Goal: Information Seeking & Learning: Learn about a topic

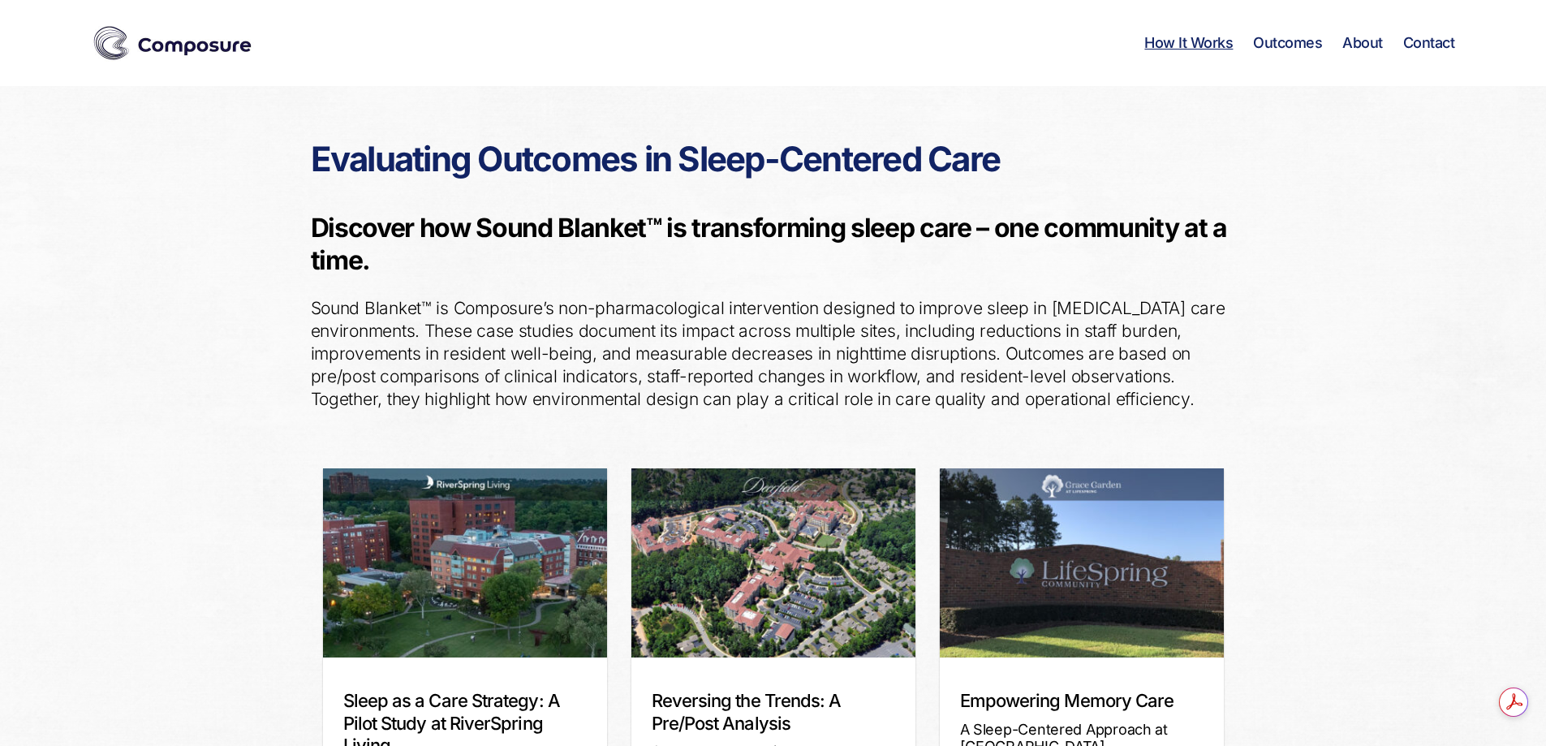
click at [1173, 41] on link "How It Works" at bounding box center [1188, 43] width 88 height 18
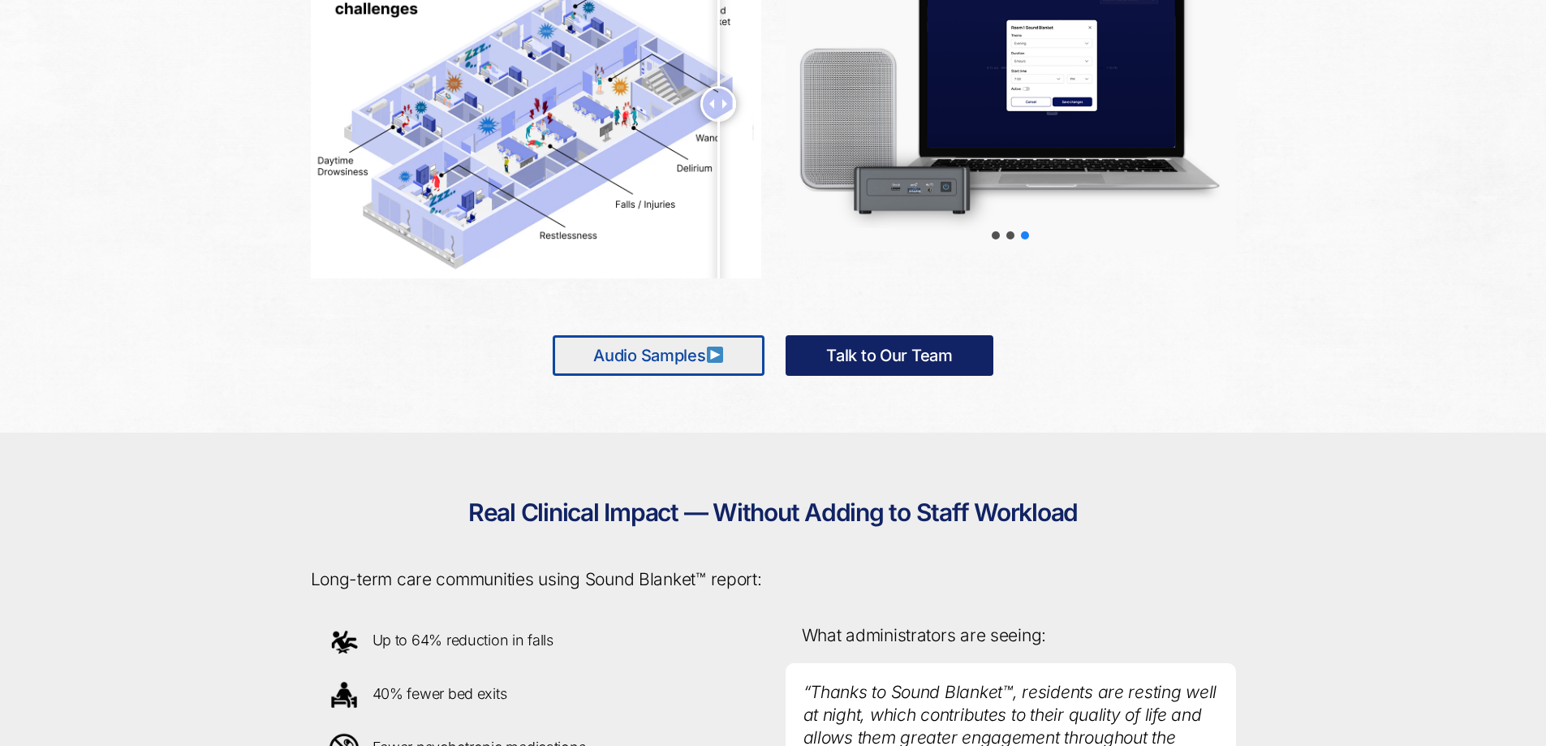
scroll to position [996, 0]
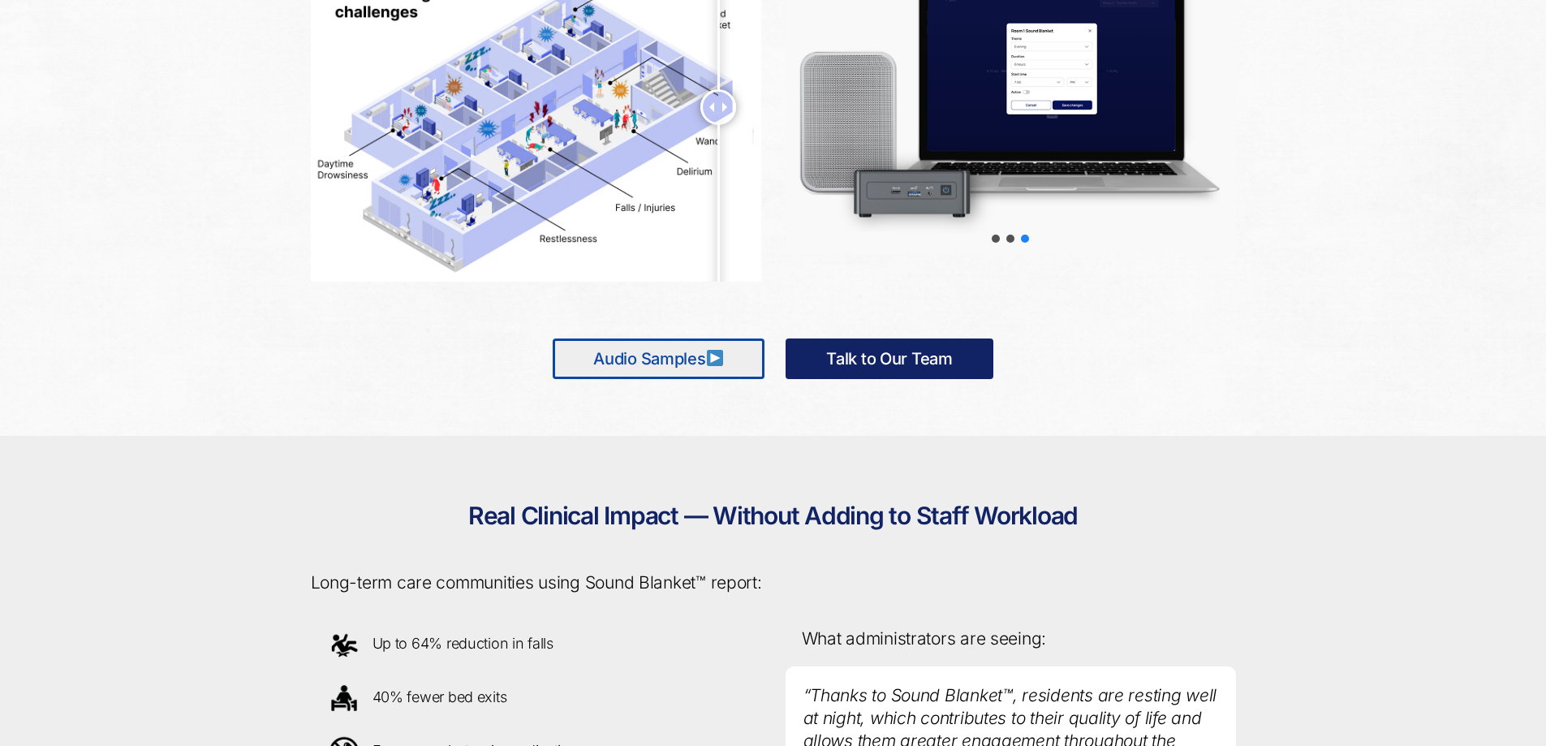
click at [713, 356] on img at bounding box center [715, 358] width 16 height 16
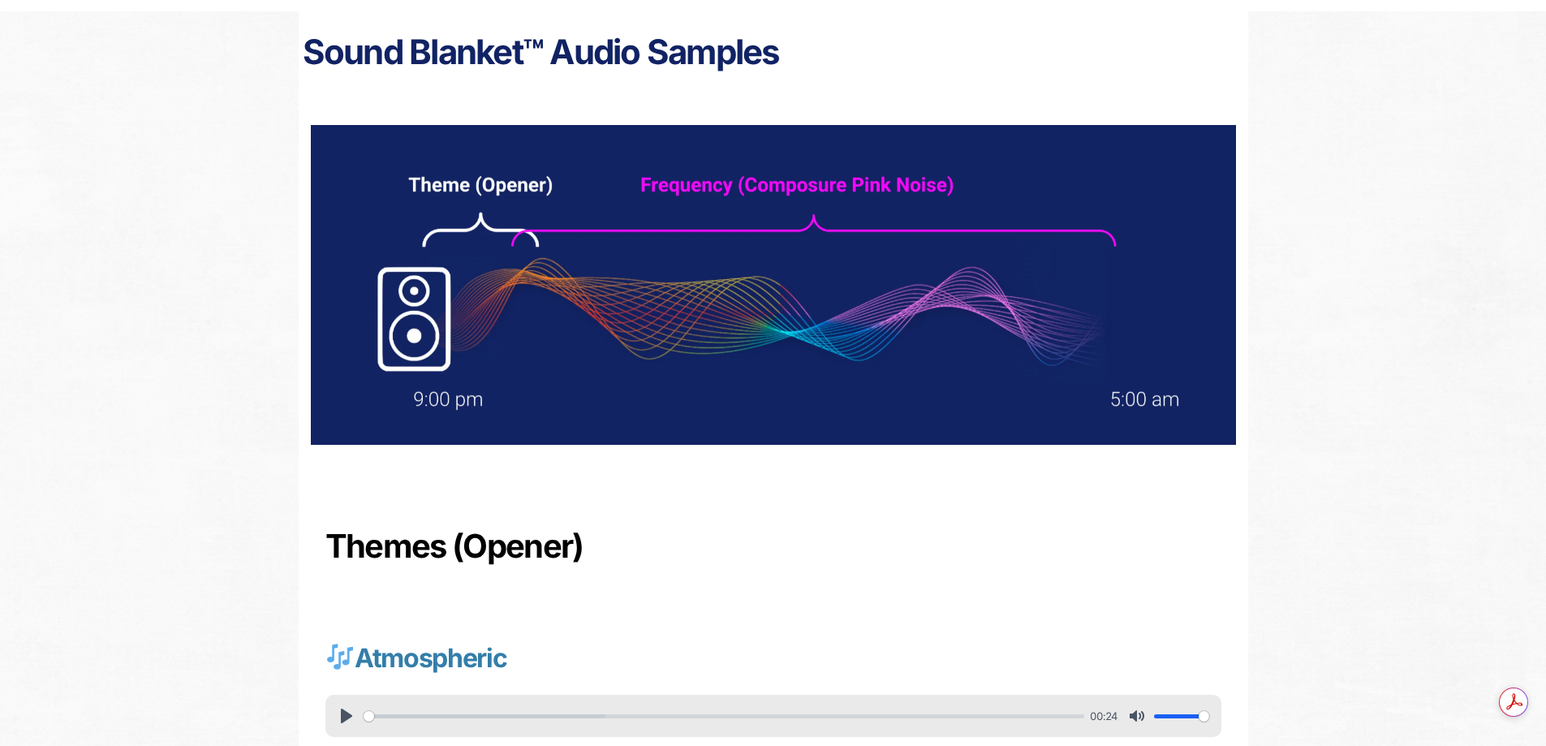
scroll to position [162, 0]
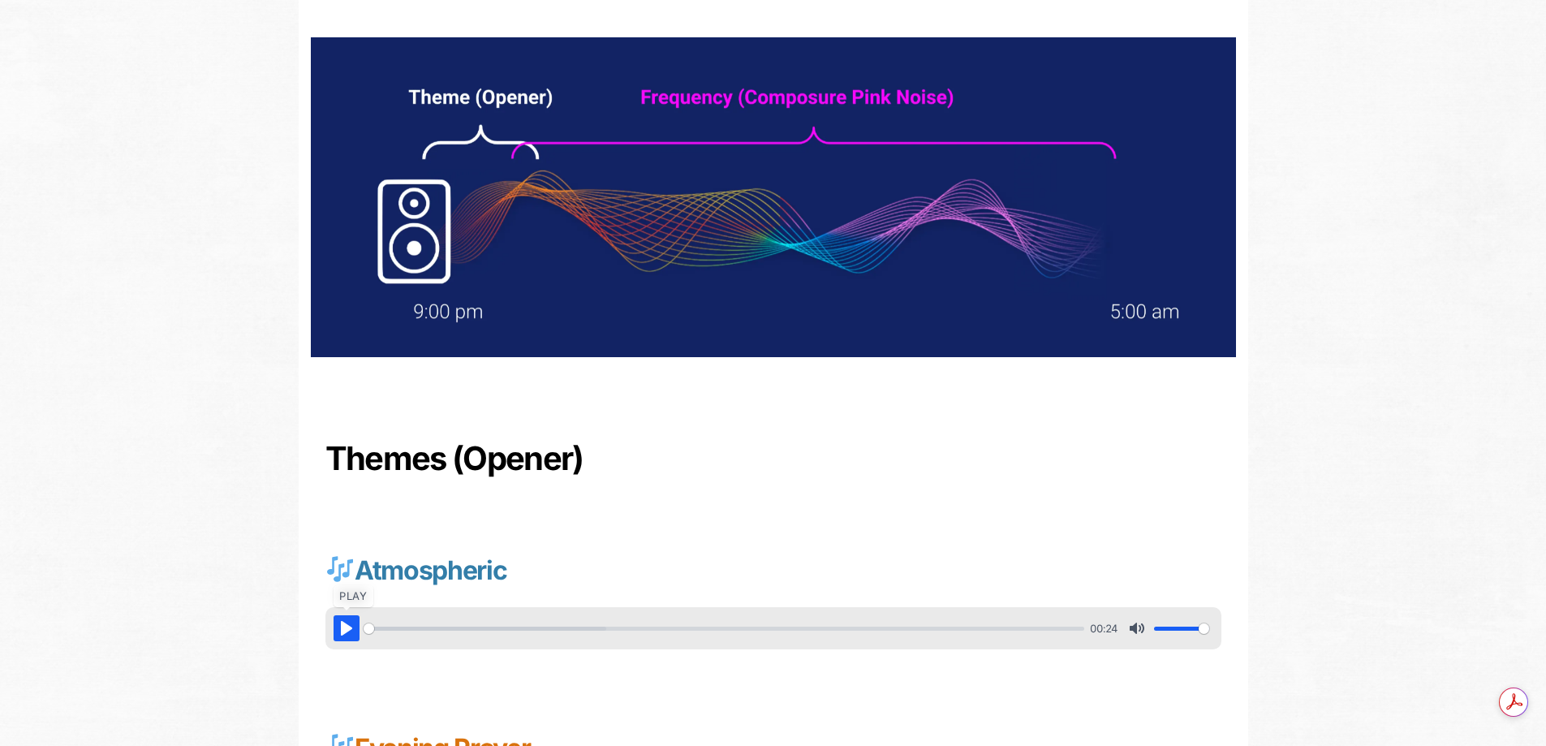
click at [339, 626] on button "Pause Play" at bounding box center [346, 628] width 26 height 26
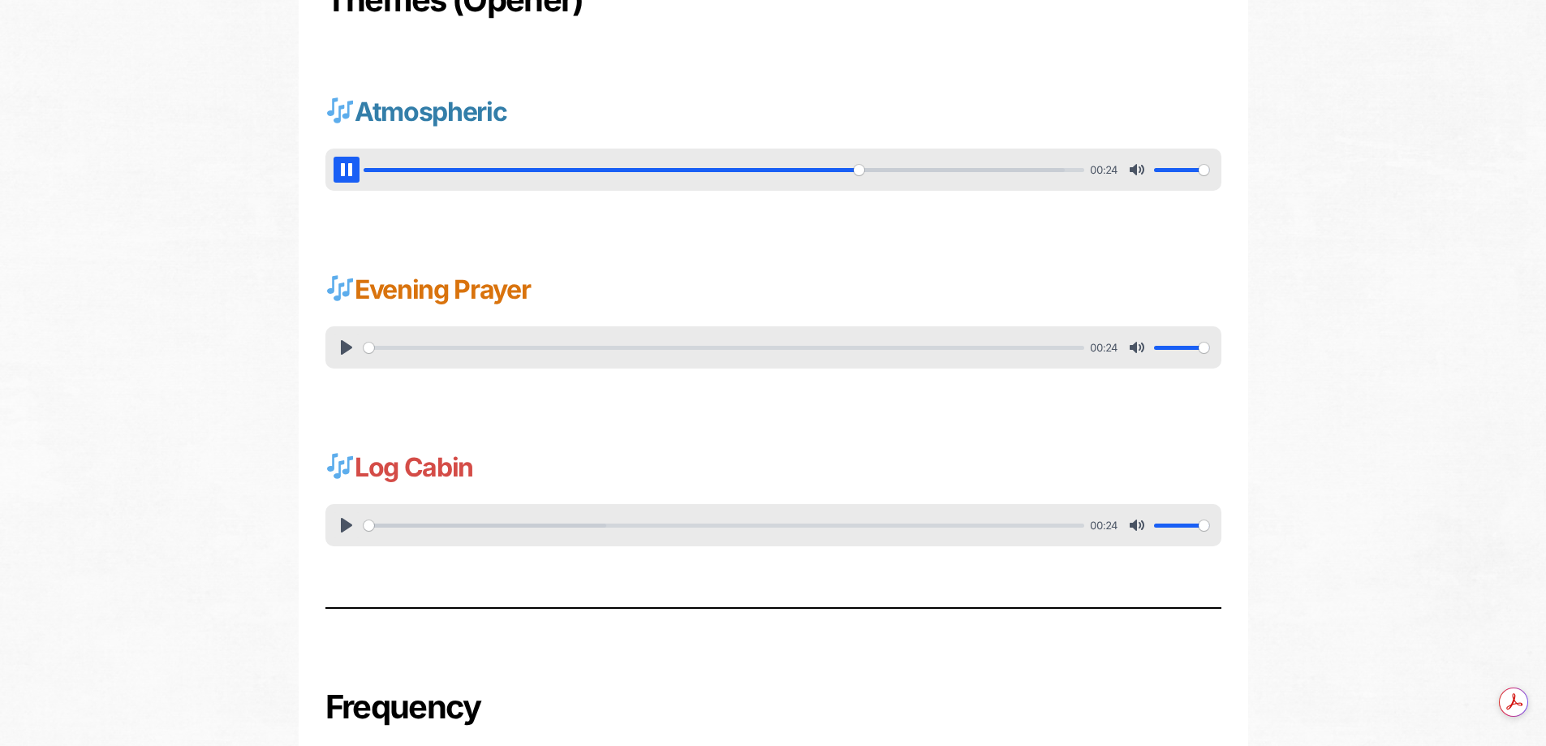
scroll to position [649, 0]
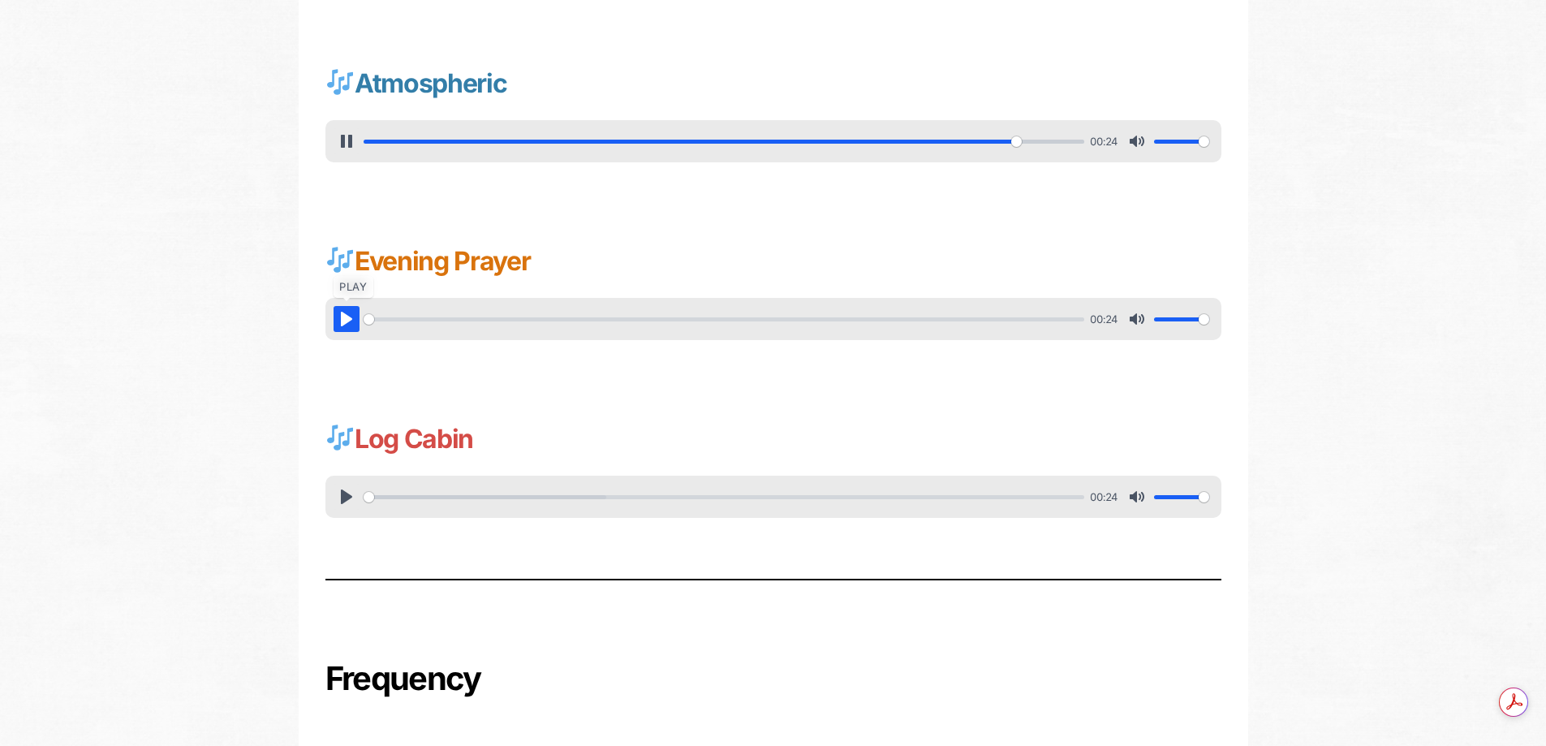
click at [351, 321] on button "Pause Play" at bounding box center [346, 319] width 26 height 26
type input "92.09"
click at [343, 315] on button "Pause Play" at bounding box center [346, 319] width 26 height 26
type input "18.14"
click at [342, 485] on button "Pause Play" at bounding box center [346, 497] width 26 height 26
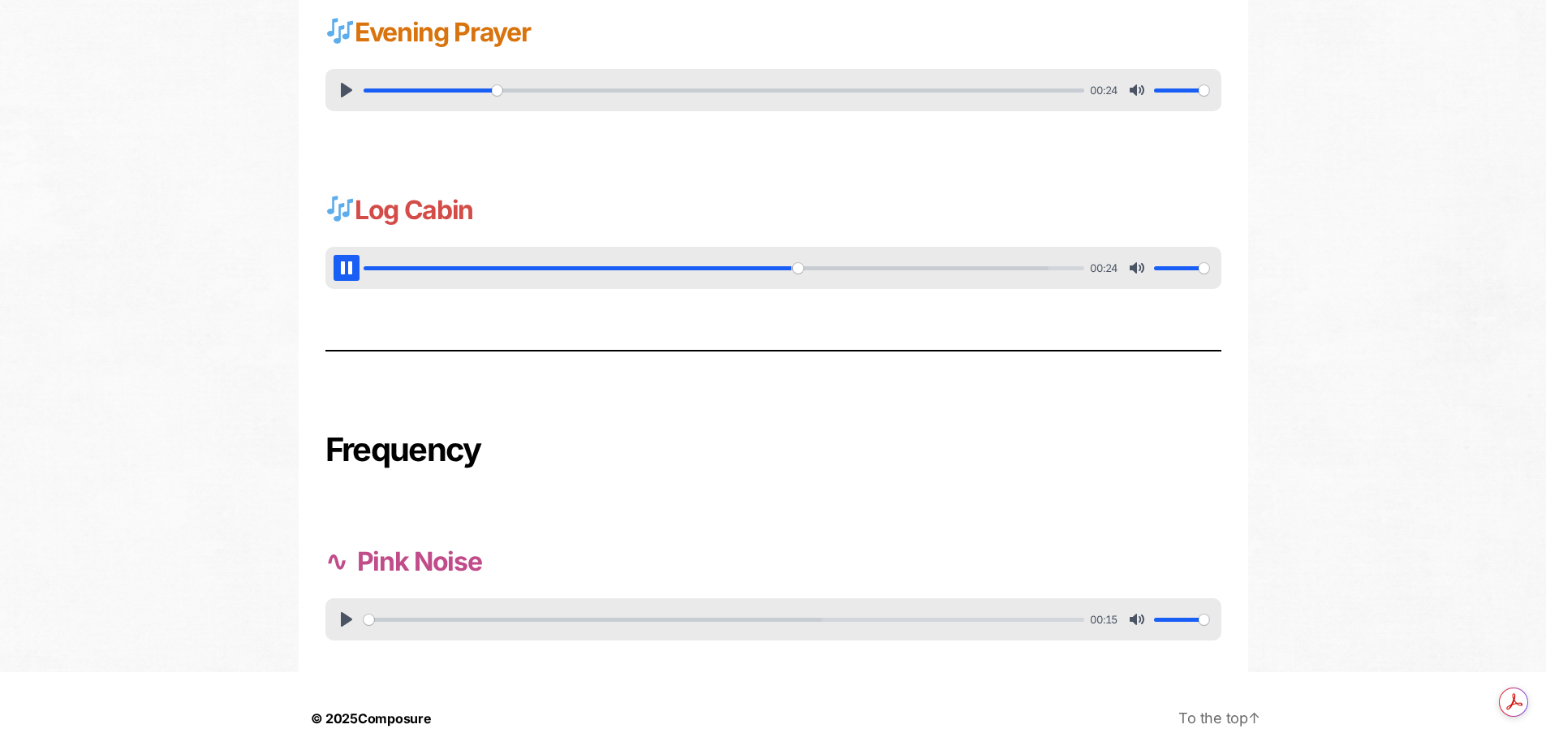
scroll to position [893, 0]
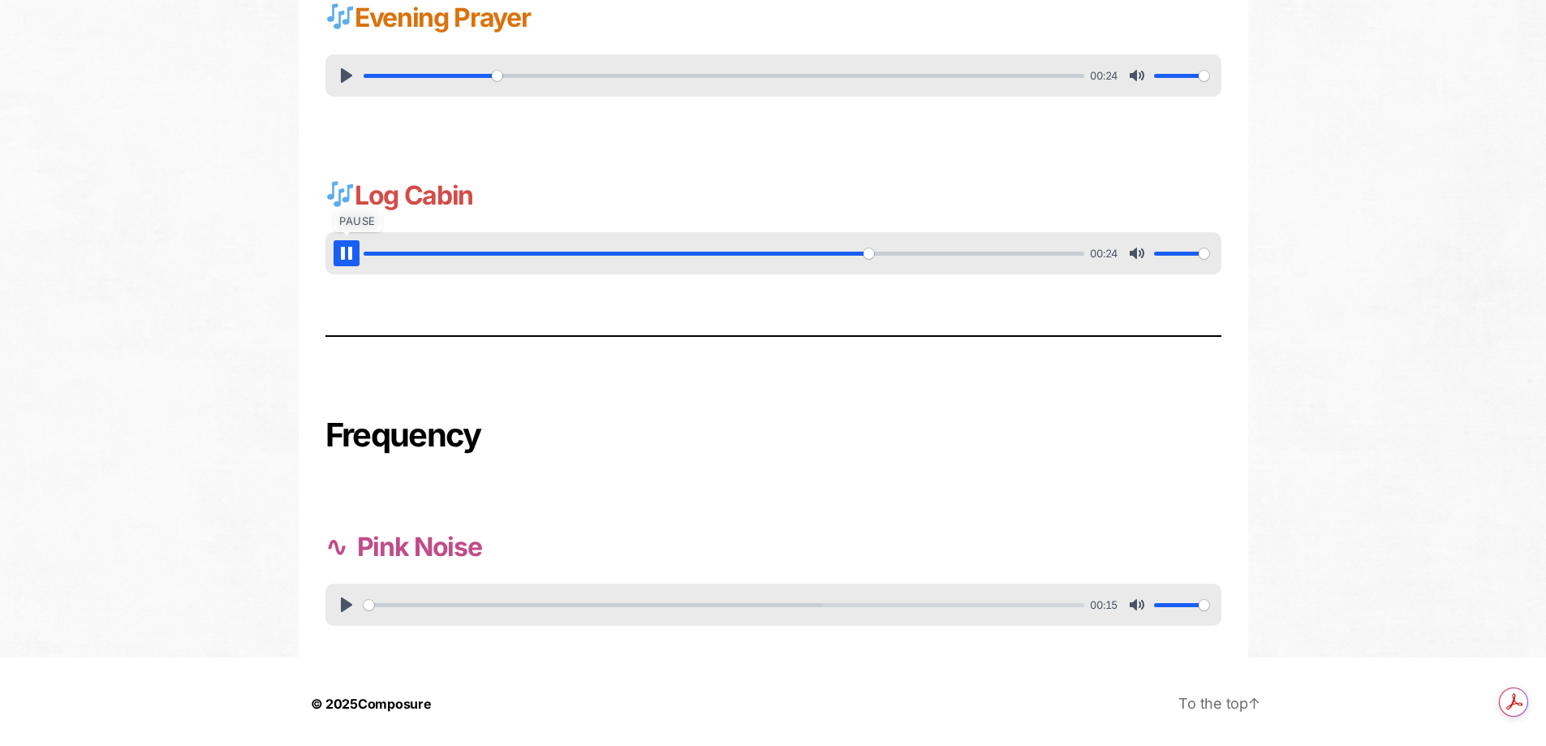
click at [345, 250] on button "Pause Play" at bounding box center [346, 253] width 26 height 26
type input "71.02"
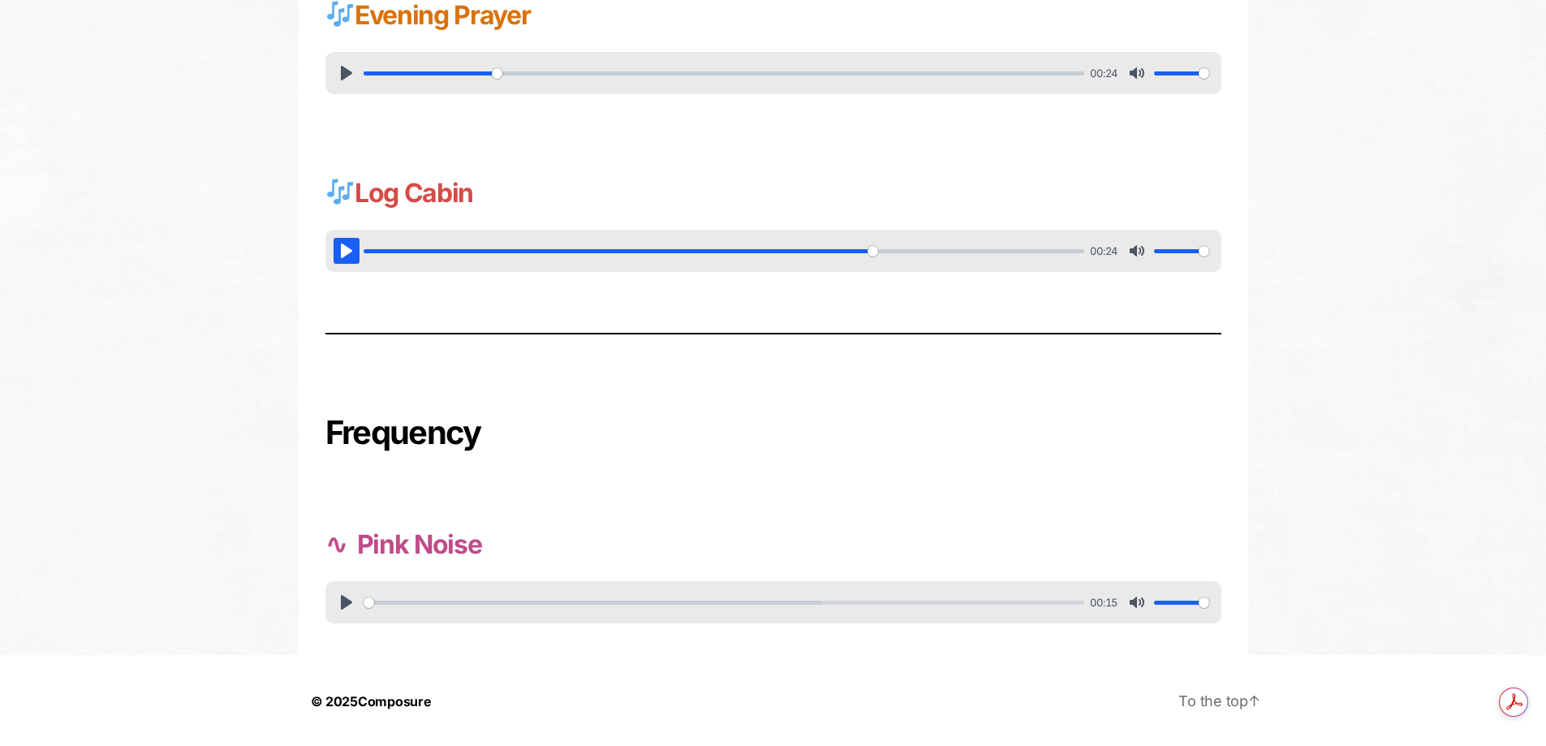
scroll to position [897, 0]
click at [344, 604] on button "Pause Play" at bounding box center [346, 600] width 26 height 26
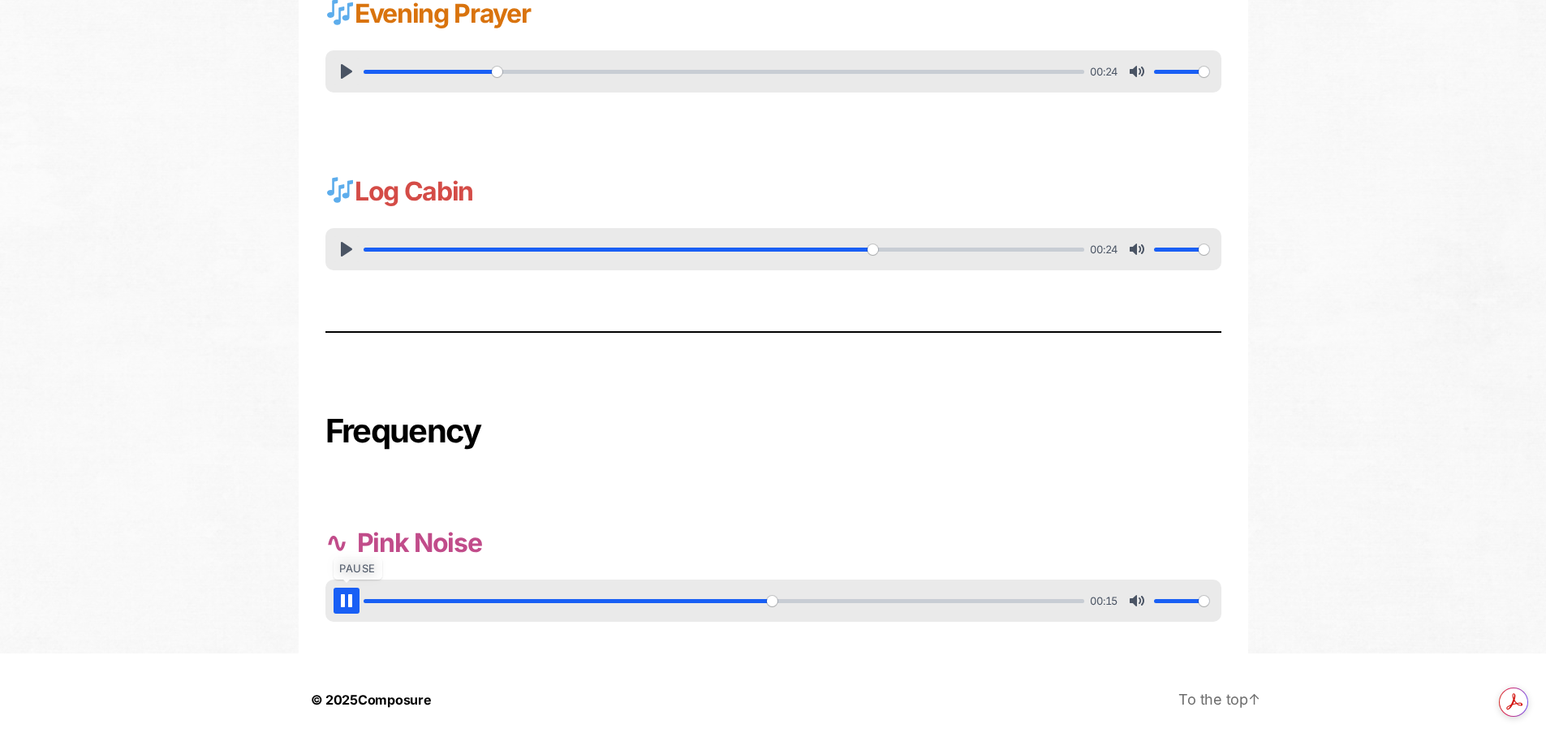
click at [342, 600] on button "Pause Play" at bounding box center [346, 600] width 26 height 26
type input "58.32"
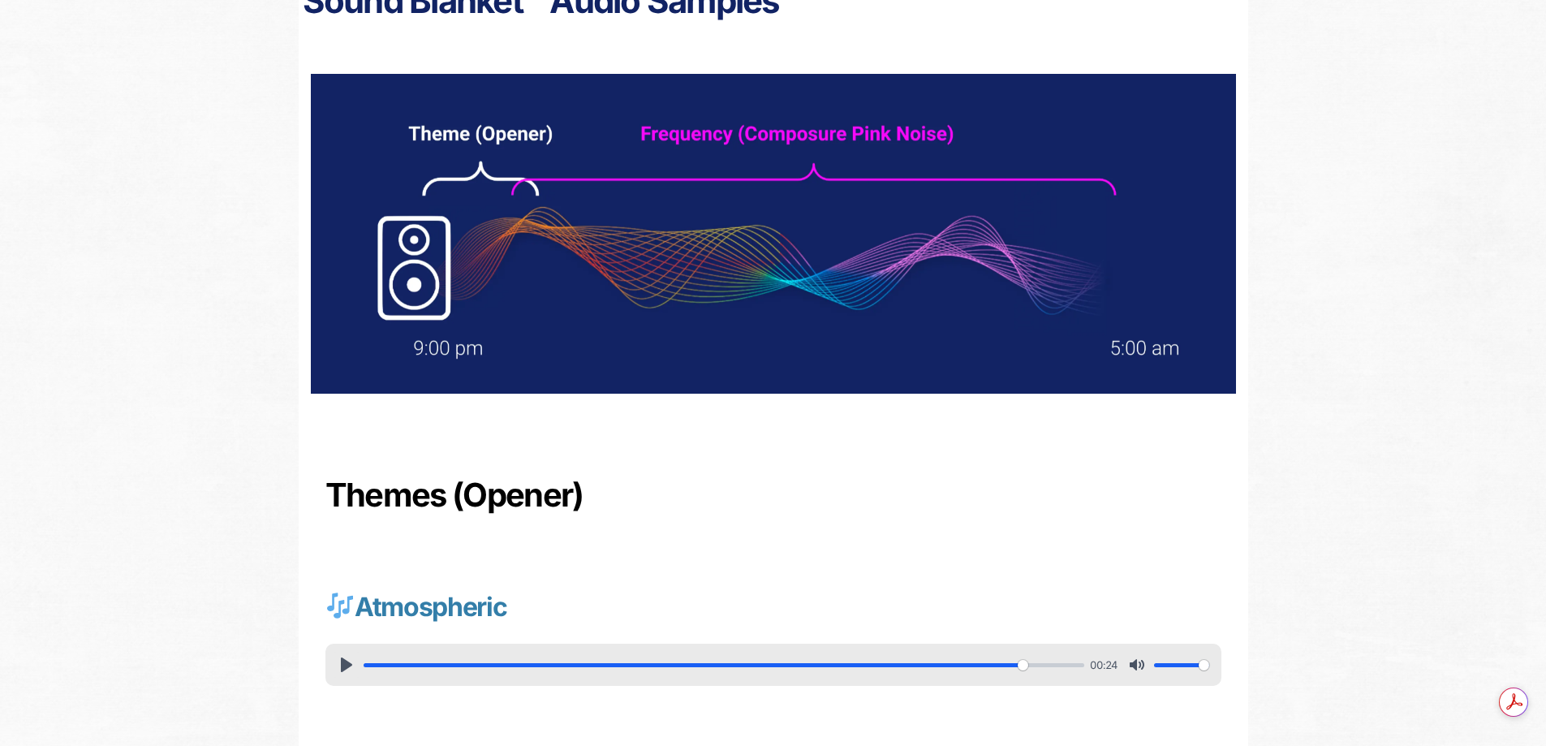
scroll to position [0, 0]
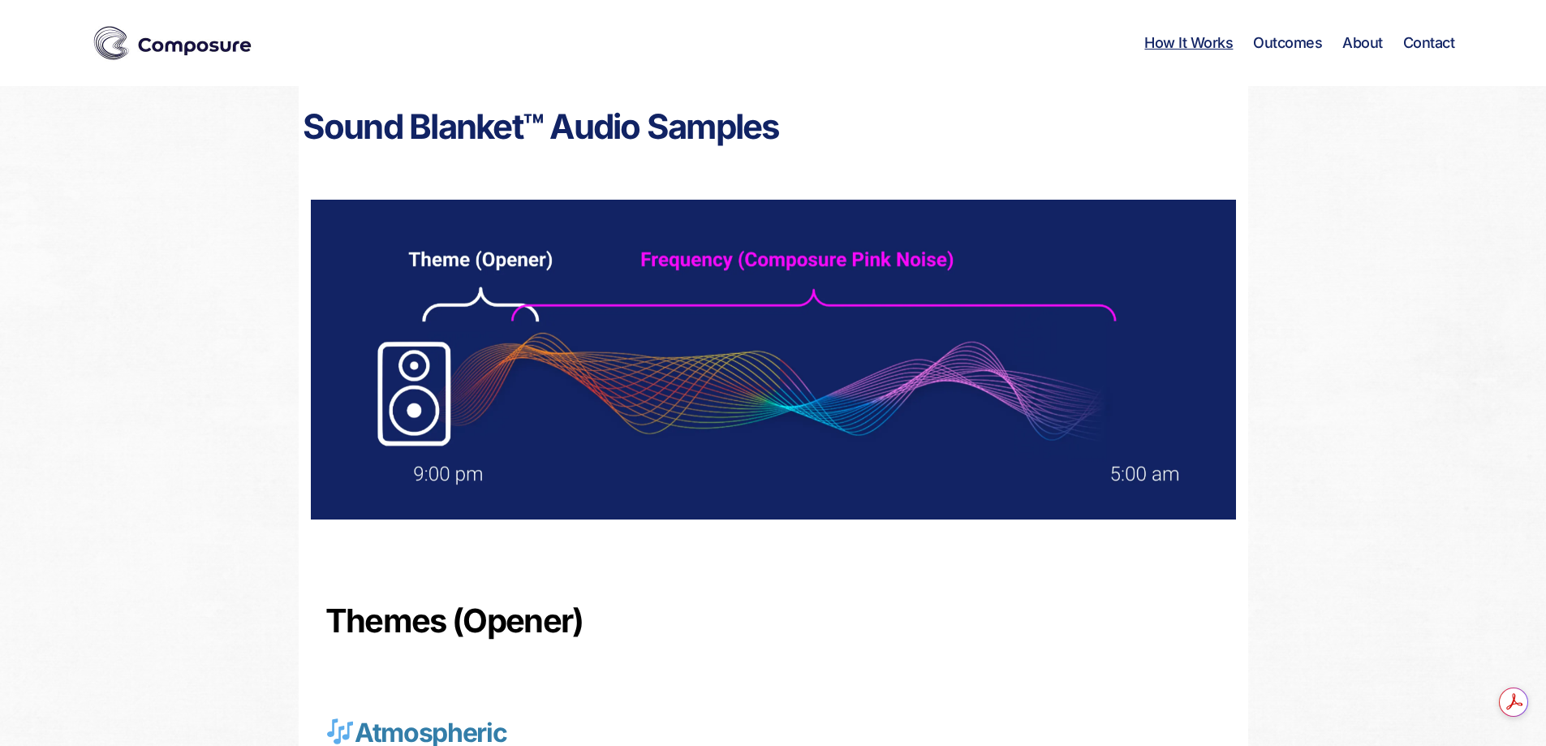
click at [1209, 45] on link "How It Works" at bounding box center [1188, 43] width 88 height 18
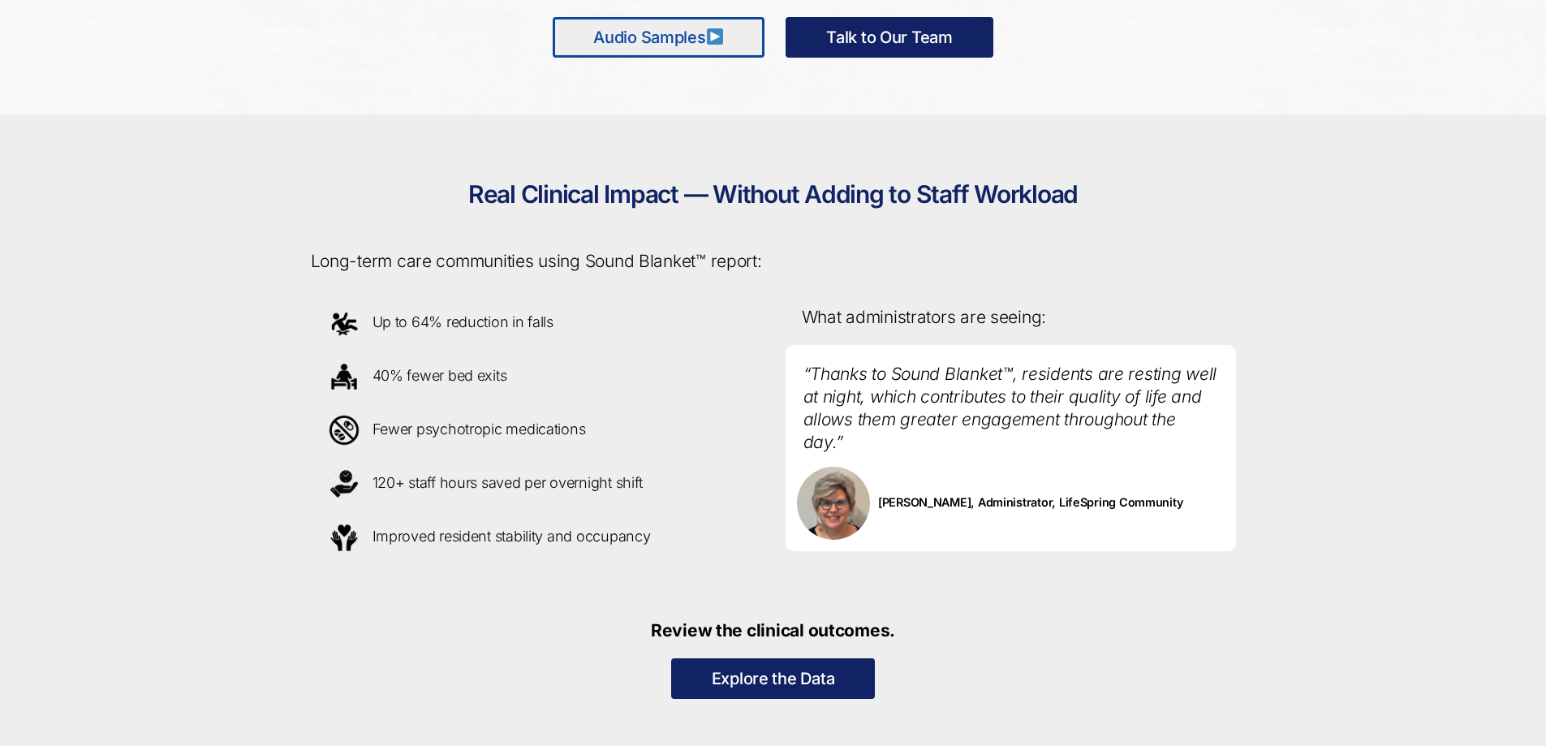
scroll to position [1401, 0]
